Goal: Information Seeking & Learning: Learn about a topic

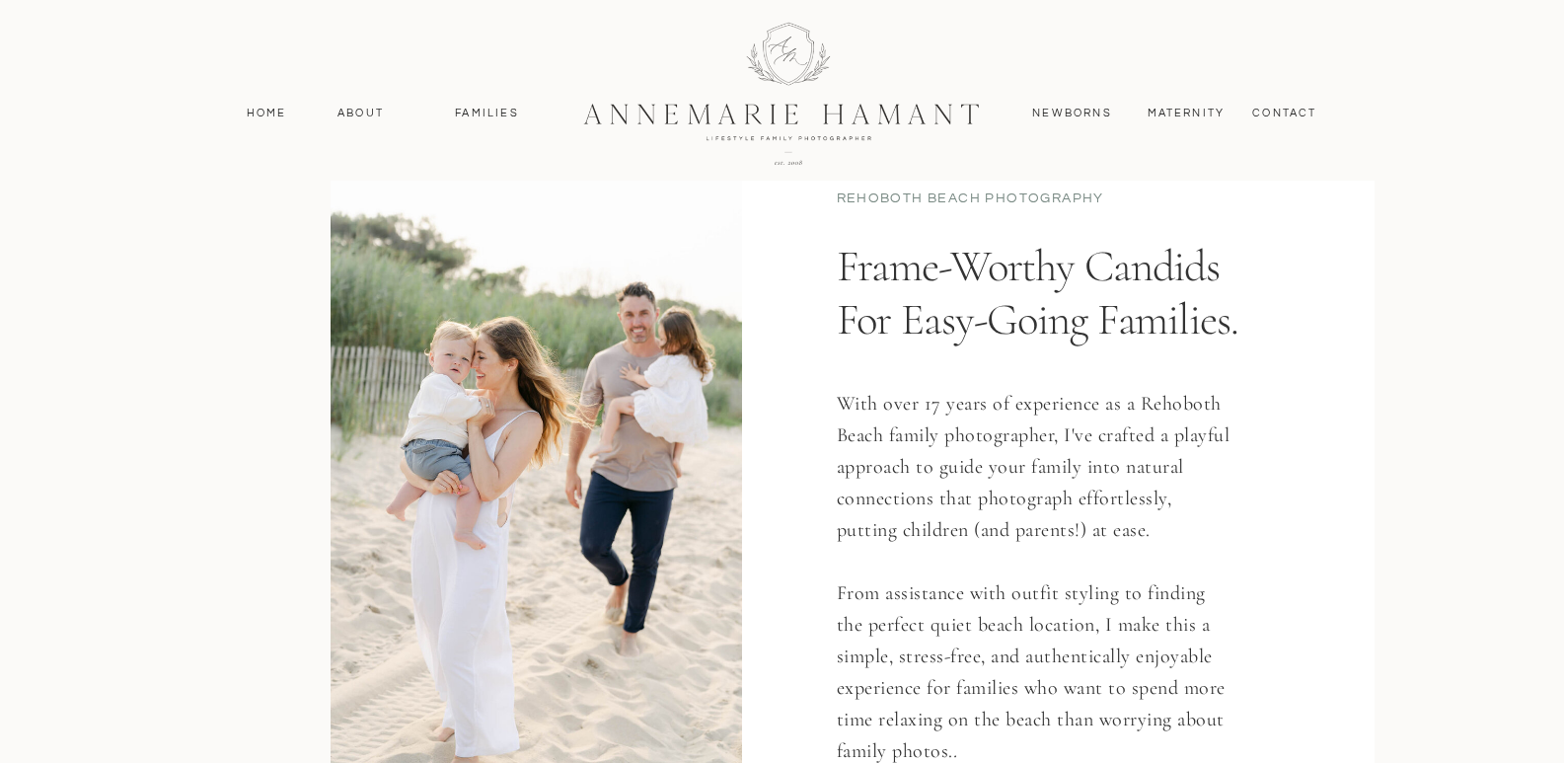
scroll to position [1052, 0]
click at [353, 110] on nav "About" at bounding box center [361, 114] width 57 height 18
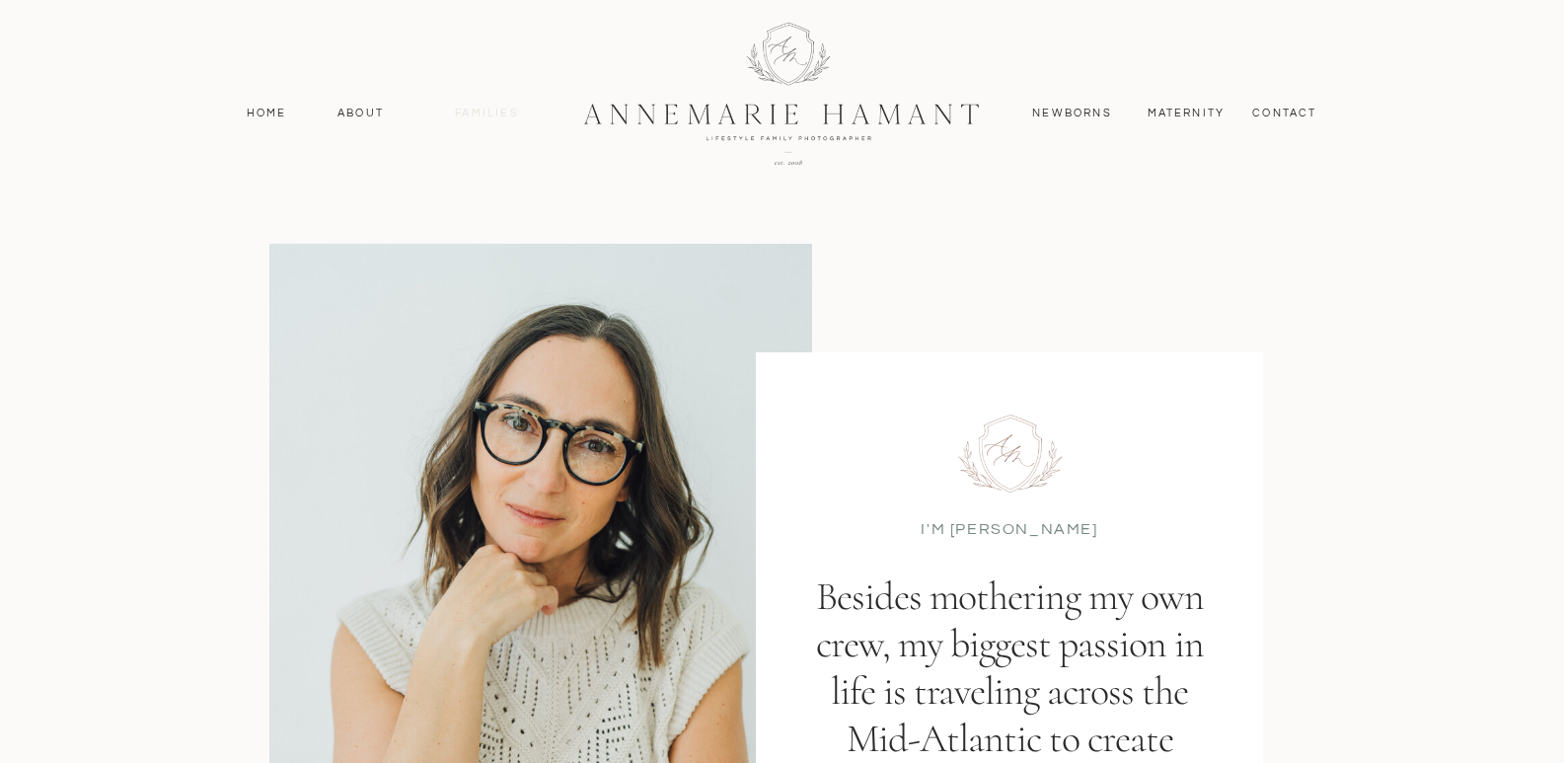
click at [496, 110] on nav "Families" at bounding box center [487, 114] width 89 height 18
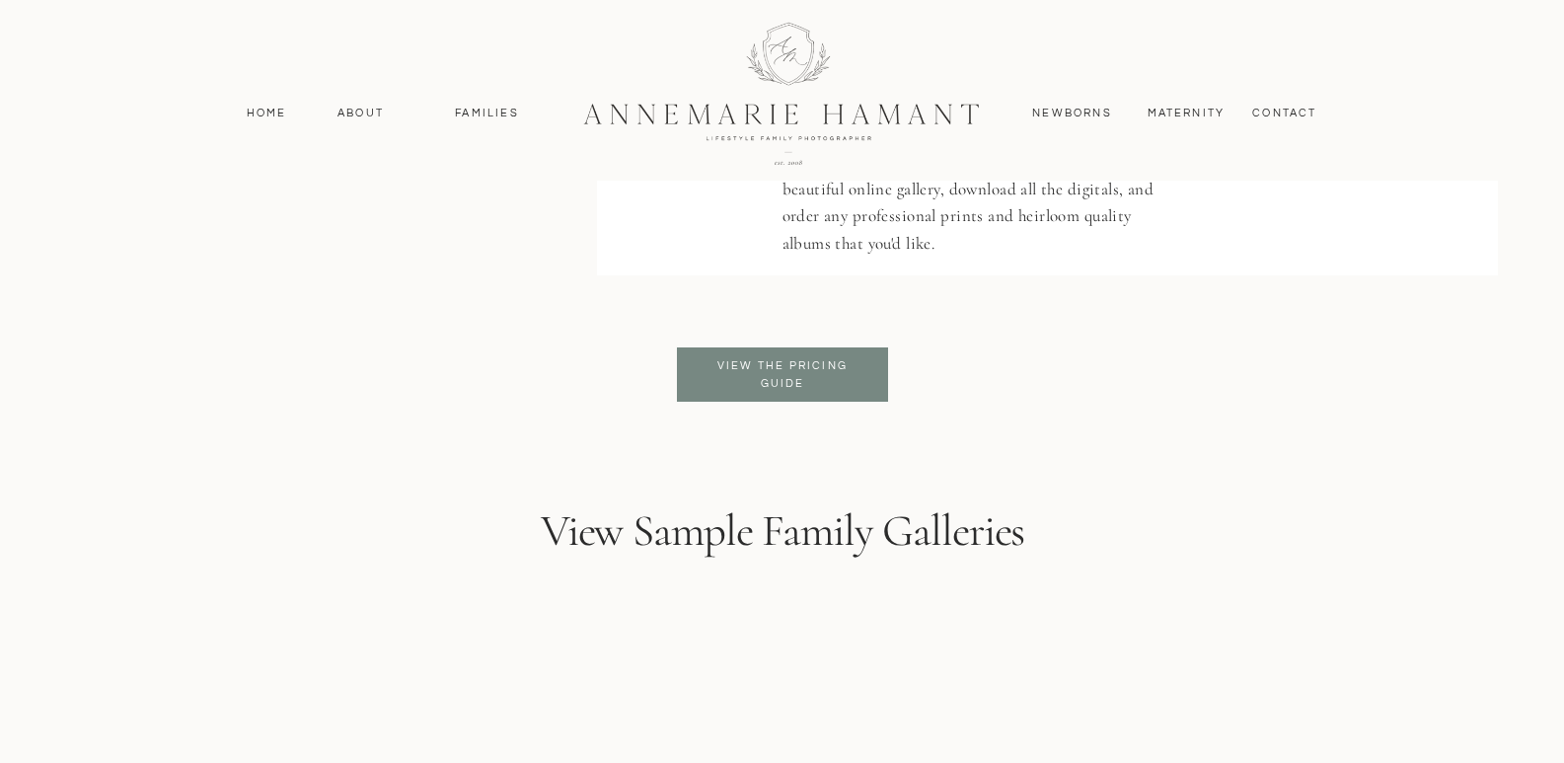
scroll to position [4806, 0]
click at [794, 372] on p "View the pricing guide" at bounding box center [783, 374] width 161 height 36
